Goal: Task Accomplishment & Management: Manage account settings

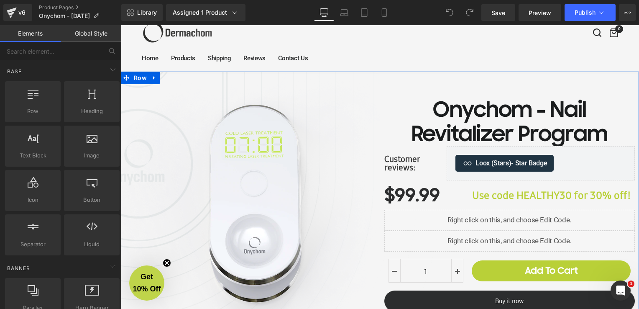
scroll to position [84, 0]
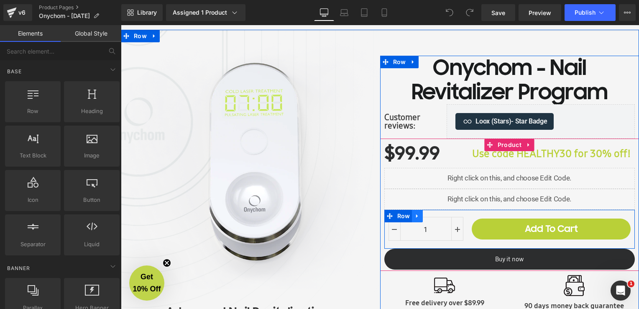
click at [414, 218] on icon at bounding box center [417, 216] width 6 height 6
click at [447, 214] on icon at bounding box center [450, 216] width 6 height 6
click at [416, 218] on link at bounding box center [417, 216] width 11 height 13
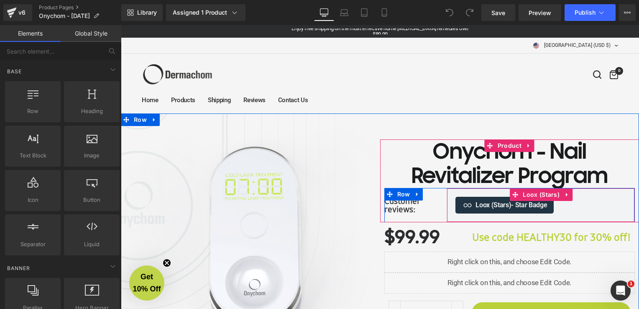
scroll to position [42, 0]
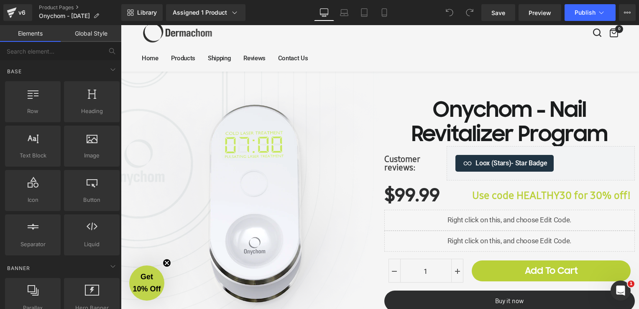
click at [93, 34] on link "Global Style" at bounding box center [91, 33] width 61 height 17
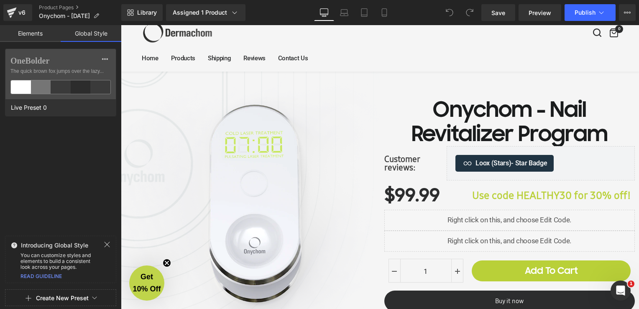
click at [38, 35] on link "Elements" at bounding box center [30, 33] width 61 height 17
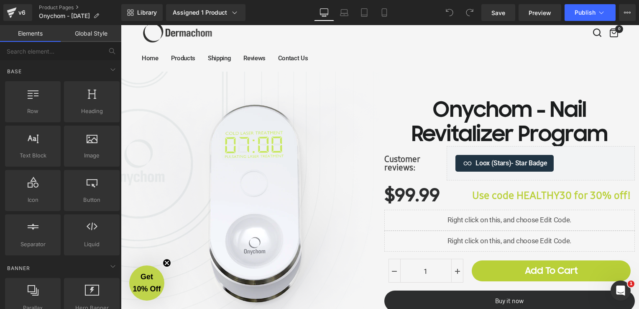
scroll to position [0, 0]
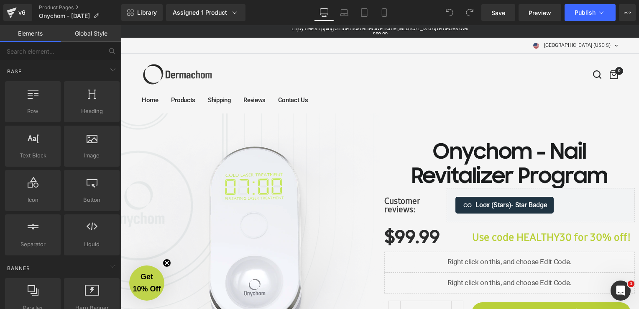
click at [318, 32] on link "Enjoy free shipping on the most effective home [MEDICAL_DATA] remedies over $89…" at bounding box center [379, 31] width 177 height 12
click at [357, 30] on link "Enjoy free shipping on the most effective home [MEDICAL_DATA] remedies over $89…" at bounding box center [379, 31] width 177 height 12
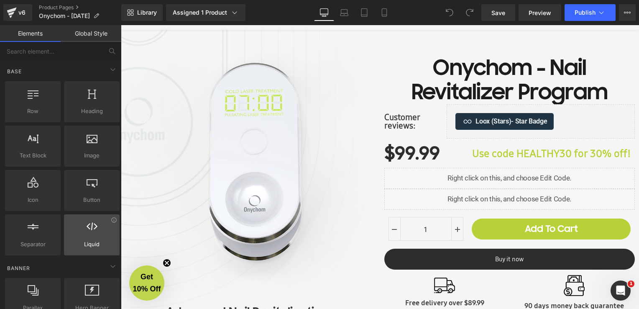
scroll to position [167, 0]
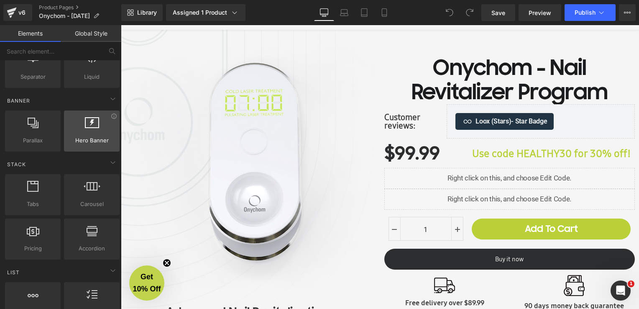
click at [95, 142] on span "Hero Banner" at bounding box center [91, 140] width 51 height 9
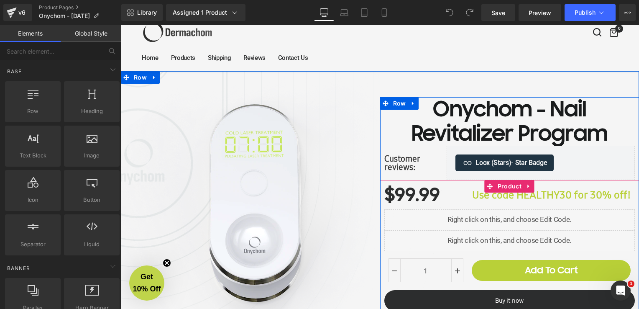
scroll to position [125, 0]
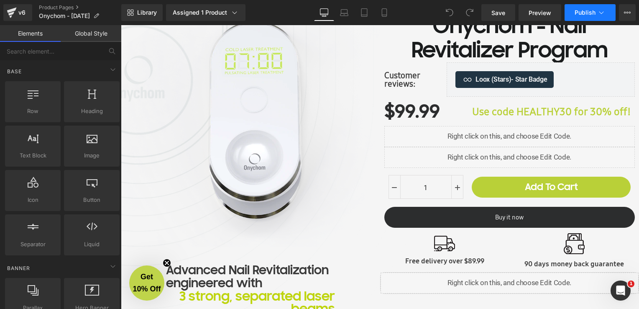
click at [604, 13] on icon at bounding box center [601, 12] width 8 height 8
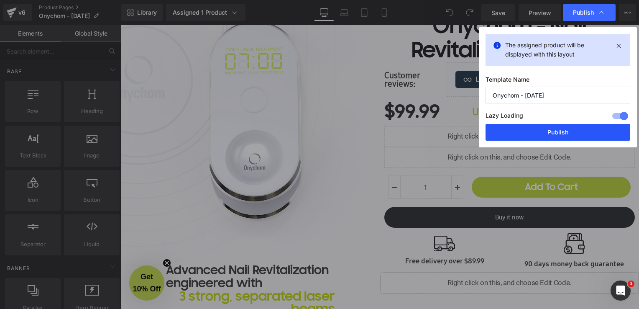
drag, startPoint x: 576, startPoint y: 135, endPoint x: 368, endPoint y: 95, distance: 211.5
click at [576, 135] on button "Publish" at bounding box center [558, 132] width 145 height 17
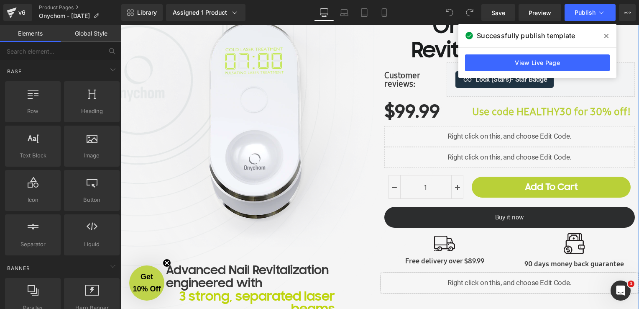
scroll to position [0, 0]
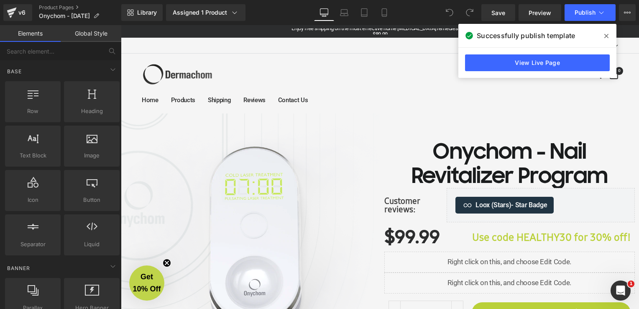
click at [607, 36] on icon at bounding box center [606, 36] width 4 height 7
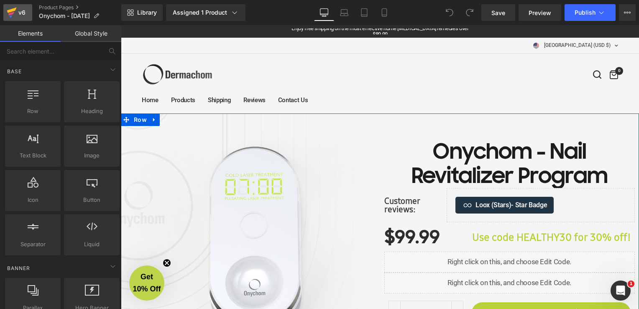
click at [15, 13] on icon at bounding box center [12, 12] width 10 height 21
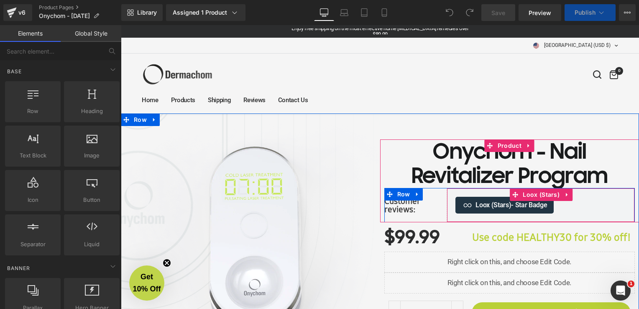
scroll to position [42, 0]
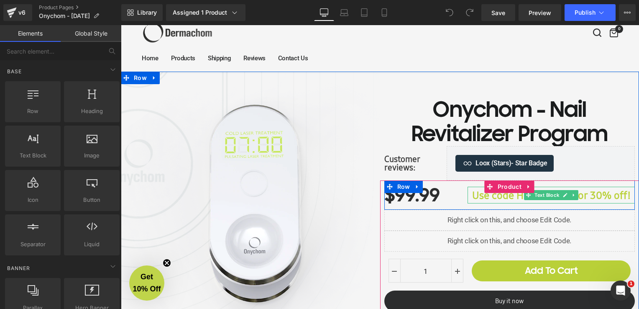
click at [517, 197] on span "Use code HEALTHY30 for 30% off!" at bounding box center [551, 195] width 158 height 14
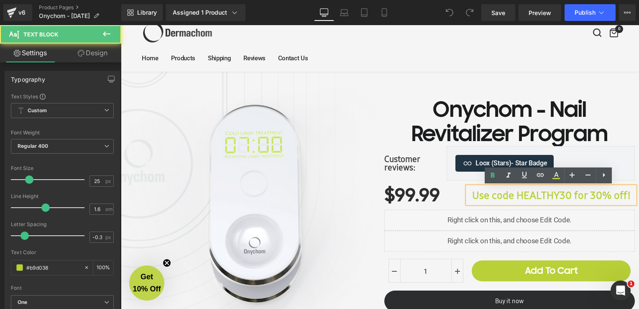
click at [468, 192] on div "Use code HEALTHY30 for 30% off!" at bounding box center [551, 195] width 167 height 17
click at [468, 187] on div "Use code HEALTHY30 for 30% off!" at bounding box center [551, 195] width 167 height 17
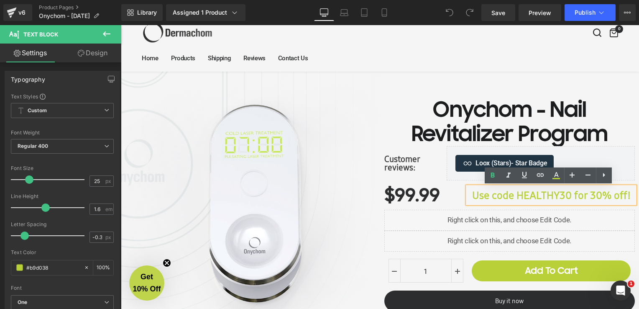
click at [468, 187] on div "Use code HEALTHY30 for 30% off!" at bounding box center [551, 195] width 167 height 17
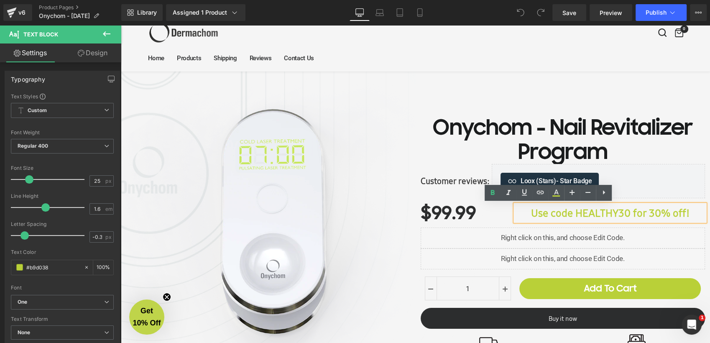
drag, startPoint x: 733, startPoint y: 26, endPoint x: 460, endPoint y: 53, distance: 274.8
click at [460, 53] on full-menu "Home Products Shipping Reviews Contact Us" at bounding box center [415, 58] width 535 height 18
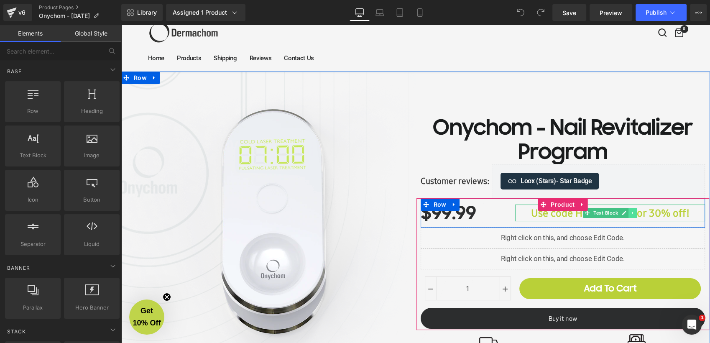
click at [631, 213] on icon at bounding box center [633, 212] width 5 height 5
click at [635, 213] on icon at bounding box center [637, 212] width 5 height 5
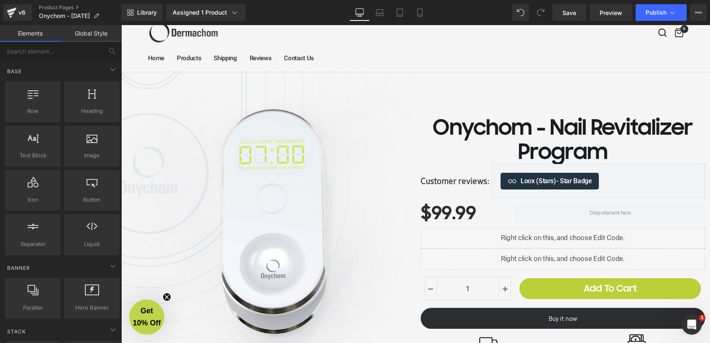
click at [468, 55] on full-menu "Home Products Shipping Reviews Contact Us" at bounding box center [415, 58] width 535 height 18
click at [639, 12] on span "Publish" at bounding box center [656, 12] width 21 height 7
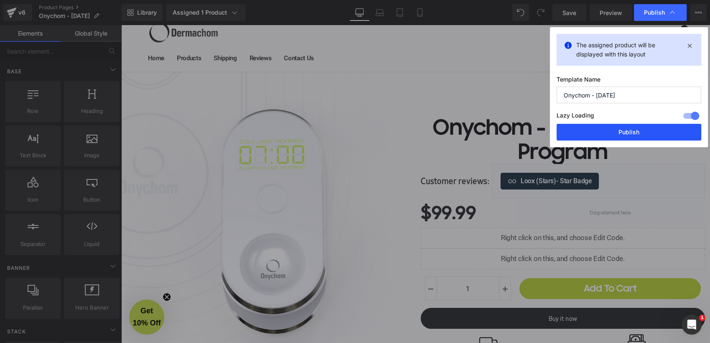
click at [616, 132] on button "Publish" at bounding box center [629, 132] width 145 height 17
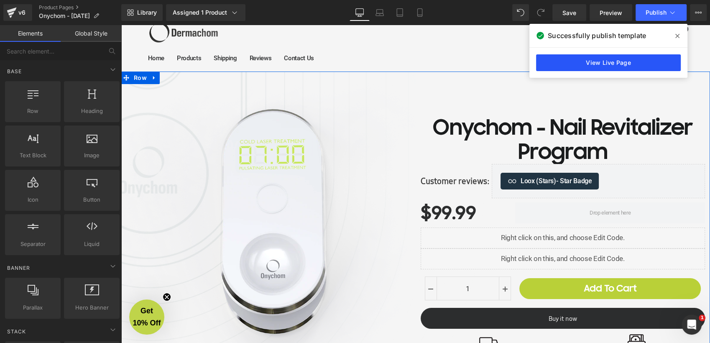
scroll to position [0, 0]
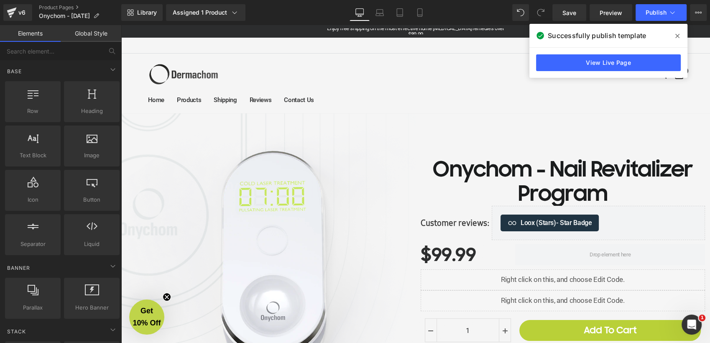
click at [639, 34] on icon at bounding box center [677, 36] width 4 height 7
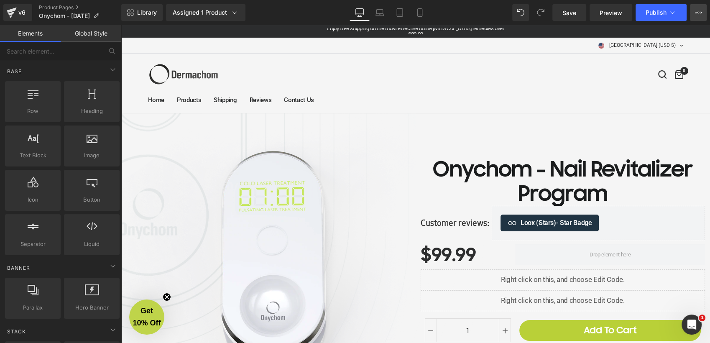
click at [639, 15] on button "View Live Page View with current Template Save Template to Library Schedule Pub…" at bounding box center [698, 12] width 17 height 17
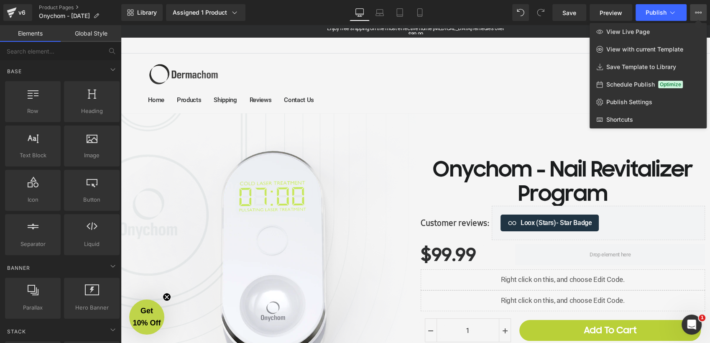
click at [424, 61] on div at bounding box center [415, 184] width 589 height 318
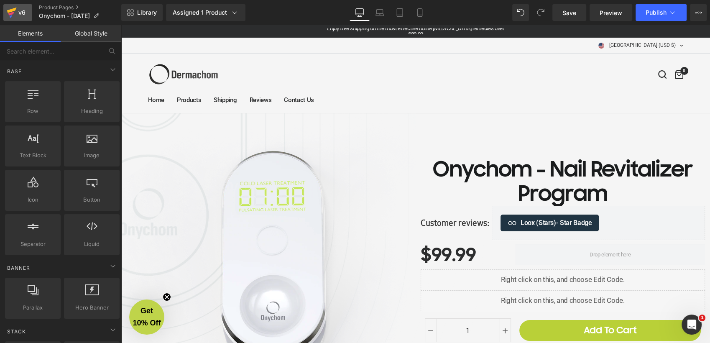
click at [11, 10] on icon at bounding box center [12, 10] width 10 height 5
